Goal: Register for event/course

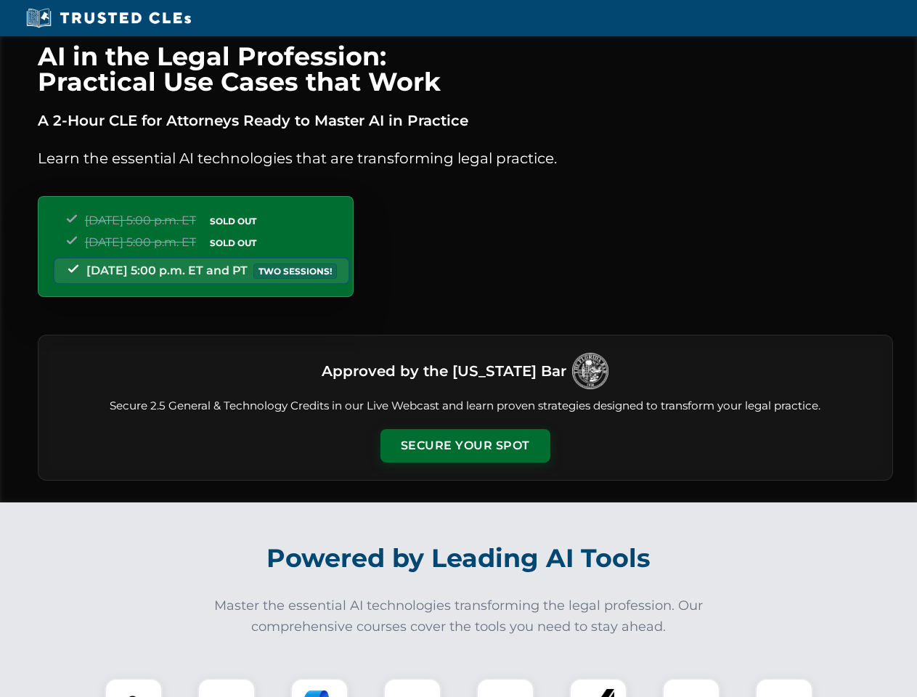
click at [465, 446] on button "Secure Your Spot" at bounding box center [466, 445] width 170 height 33
click at [134, 688] on img at bounding box center [134, 707] width 42 height 42
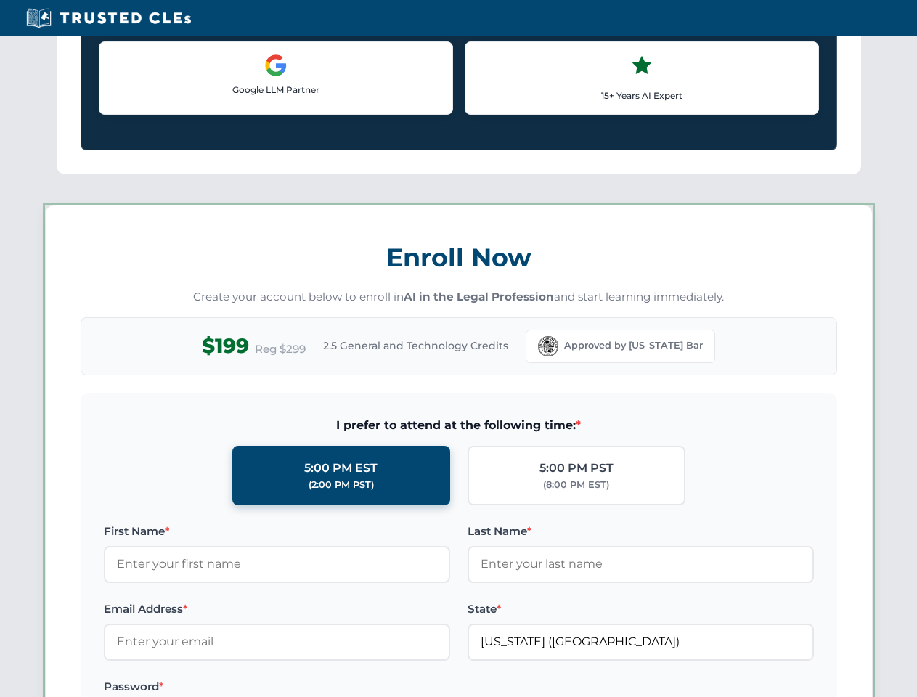
click at [320, 688] on label "Password *" at bounding box center [277, 686] width 346 height 17
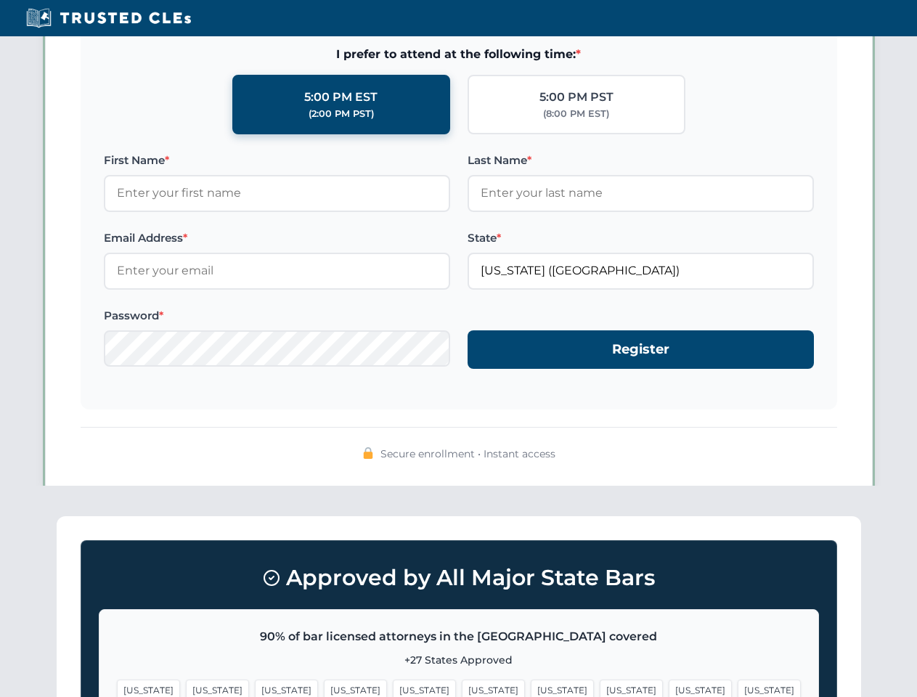
click at [669, 688] on span "[US_STATE]" at bounding box center [700, 690] width 63 height 21
